Goal: Find specific page/section: Find specific page/section

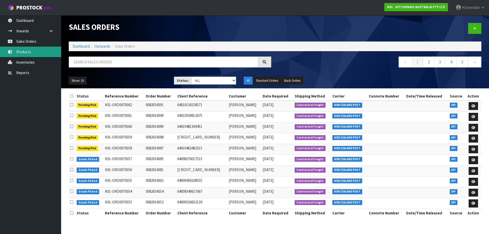
click at [29, 53] on link "Products" at bounding box center [30, 52] width 61 height 10
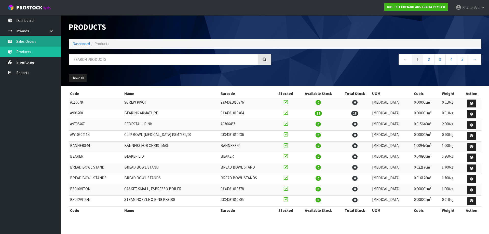
click at [27, 42] on link "Sales Orders" at bounding box center [30, 41] width 61 height 10
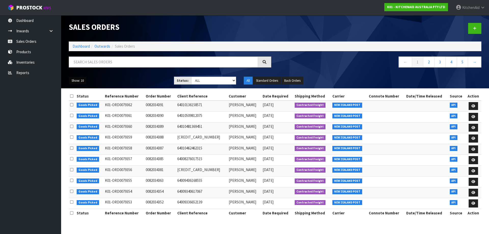
click at [76, 80] on button "Show: 10" at bounding box center [78, 81] width 18 height 8
click at [77, 106] on link "25" at bounding box center [89, 104] width 40 height 7
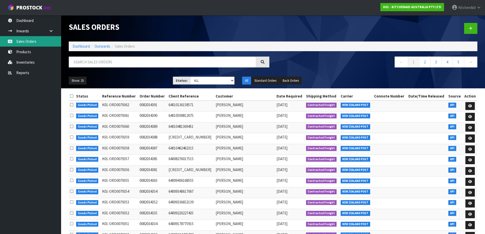
click at [30, 39] on link "Sales Orders" at bounding box center [30, 41] width 61 height 10
click at [23, 41] on link "Sales Orders" at bounding box center [30, 41] width 61 height 10
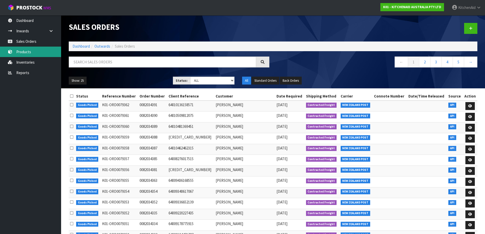
click at [29, 54] on link "Products" at bounding box center [30, 52] width 61 height 10
